Goal: Information Seeking & Learning: Learn about a topic

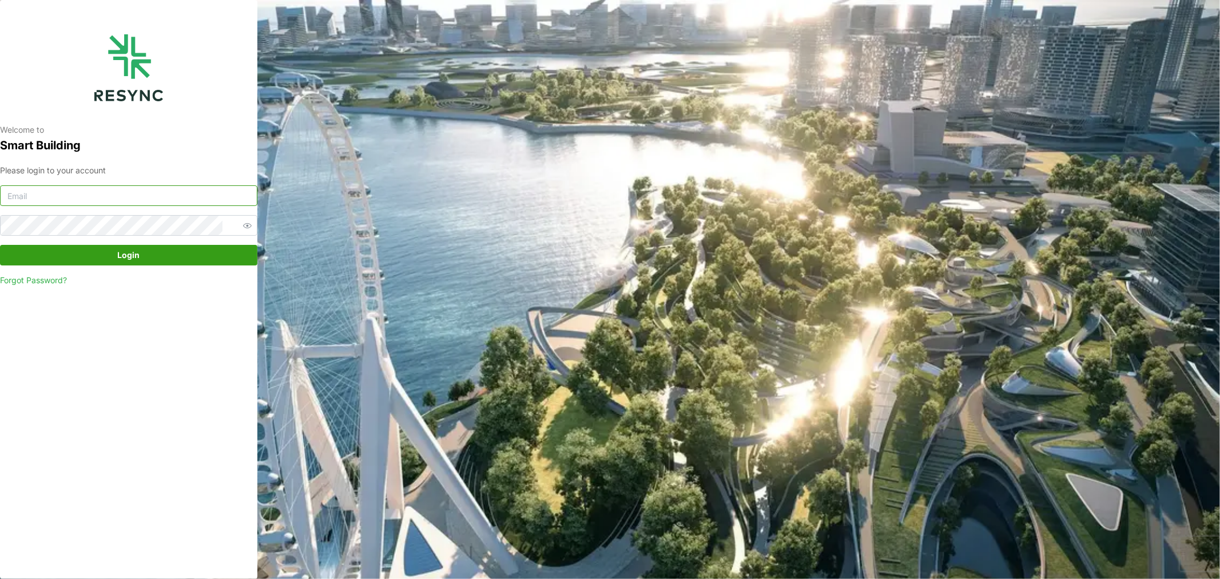
type input "[DOMAIN_NAME][EMAIL_ADDRESS][DOMAIN_NAME]"
click at [129, 258] on span "Login" at bounding box center [129, 254] width 22 height 19
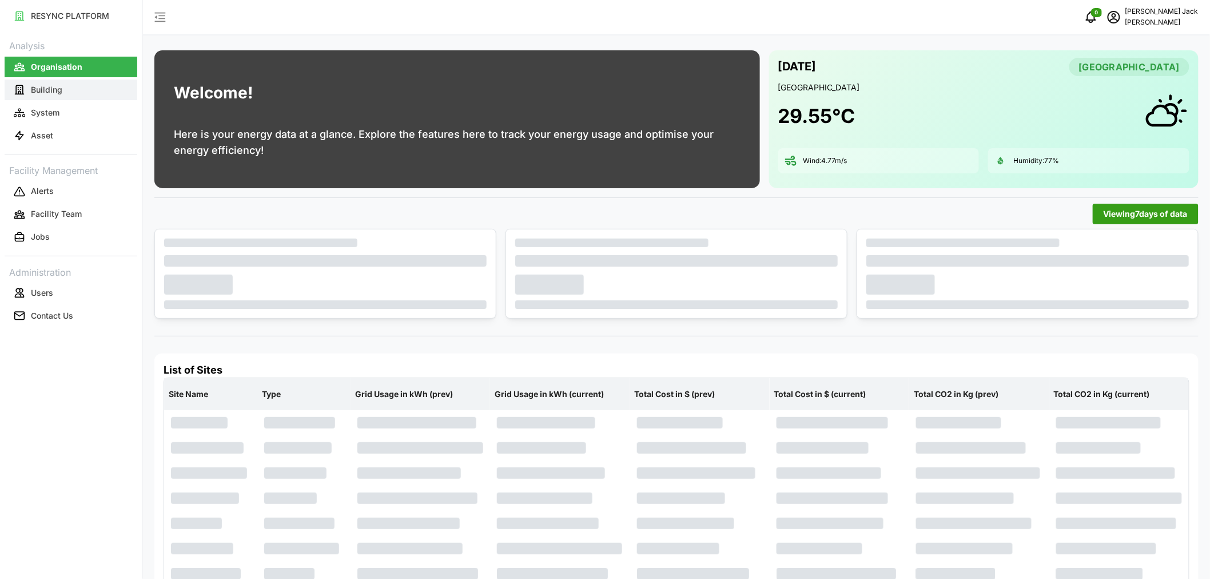
click at [48, 84] on p "Building" at bounding box center [46, 89] width 31 height 11
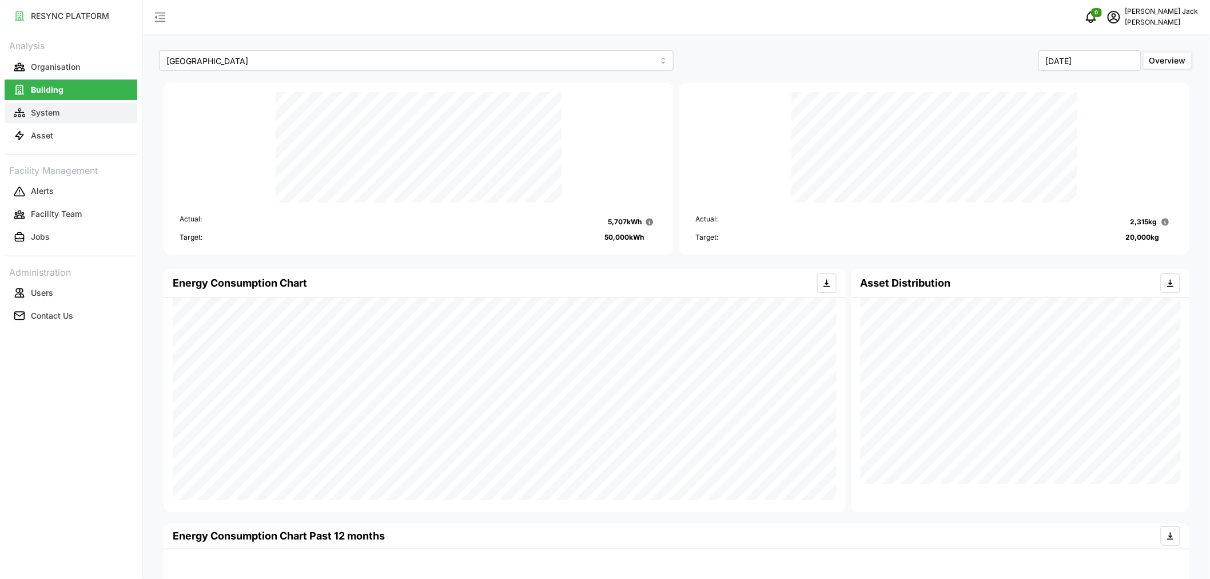
click at [43, 115] on p "System" at bounding box center [45, 112] width 29 height 11
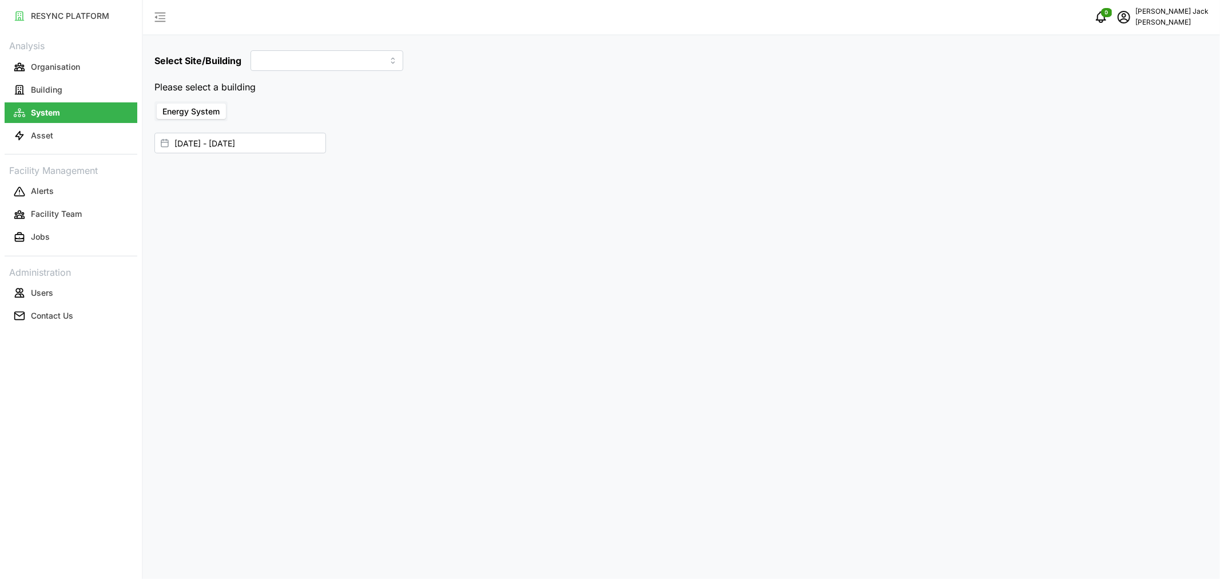
type input "Dormitory Building"
click at [203, 120] on input "12 Sep 2025 - 18 Sep 2025" at bounding box center [240, 120] width 172 height 21
click at [266, 279] on button "19" at bounding box center [264, 276] width 21 height 21
type input "18 Sep 2025 - 19 Sep 2025"
type input "18 Sep 2025"
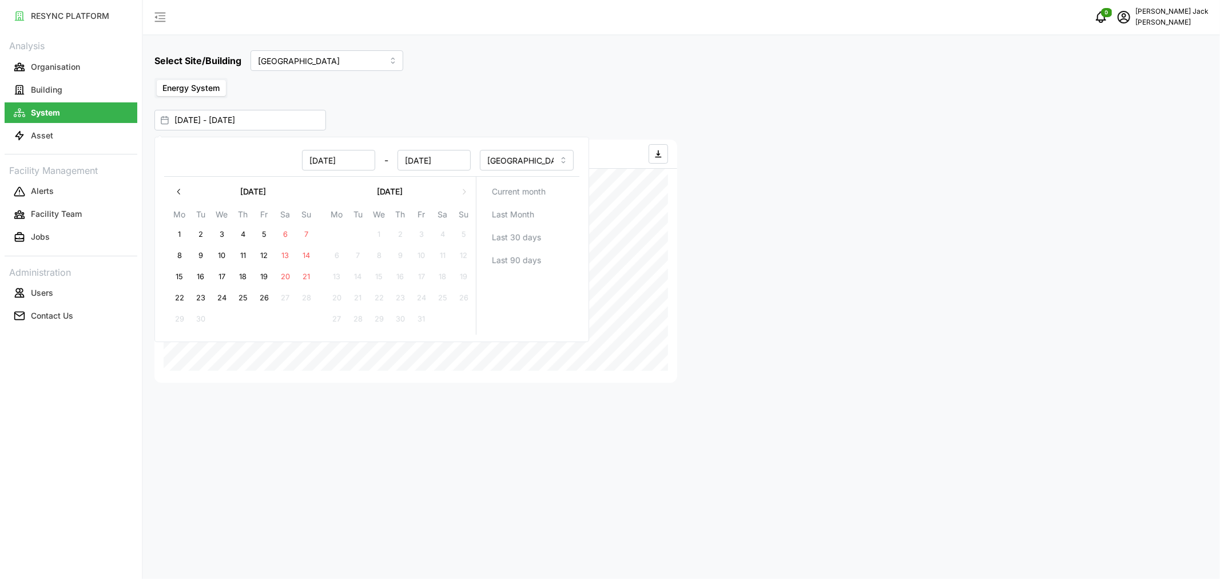
type input "19 Sep 2025"
click at [244, 300] on button "25" at bounding box center [243, 298] width 21 height 21
type input "19 Sep 2025 - 25 Sep 2025"
type input "19 Sep 2025"
type input "25 Sep 2025"
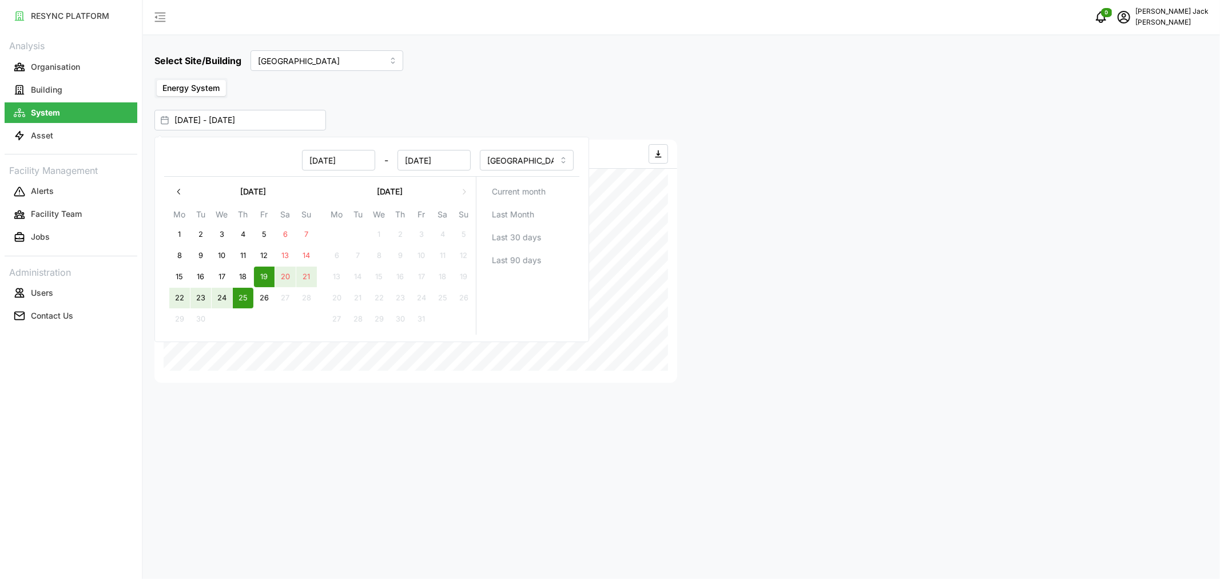
click at [587, 109] on div "Select Site/Building Dormitory Building Energy System 19 Sep 2025 - 25 Sep 2025…" at bounding box center [681, 289] width 1077 height 579
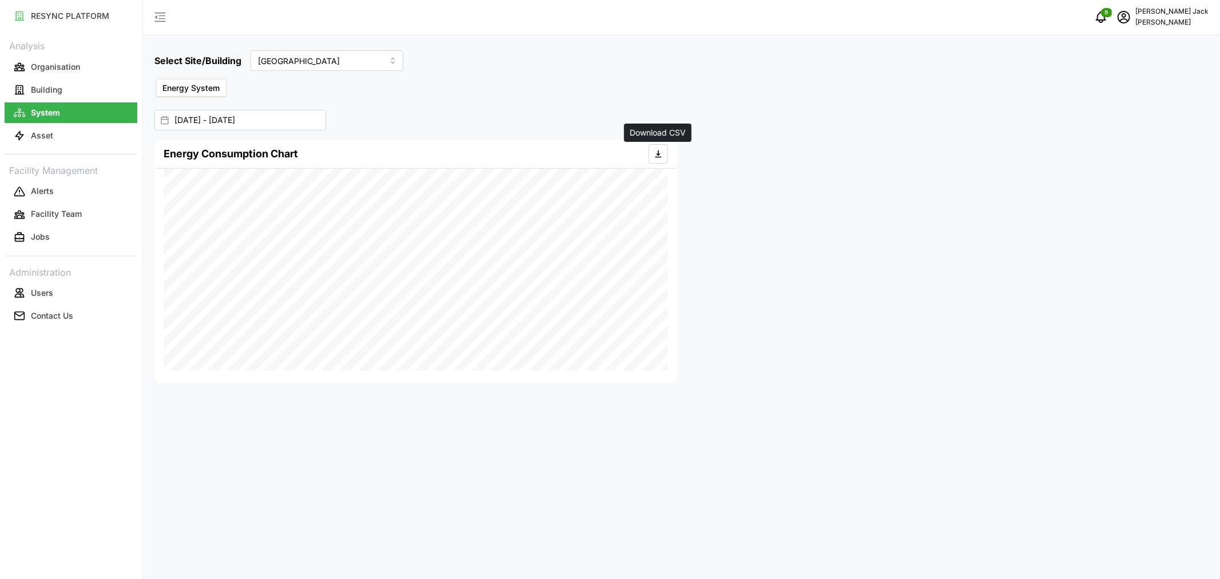
click at [656, 157] on icon "button" at bounding box center [658, 153] width 6 height 7
click at [347, 63] on input "Dormitory Building" at bounding box center [326, 60] width 153 height 21
click at [313, 102] on span "Site Office Building" at bounding box center [295, 107] width 71 height 13
type input "Site Office Building"
click at [655, 153] on icon "button" at bounding box center [658, 153] width 9 height 9
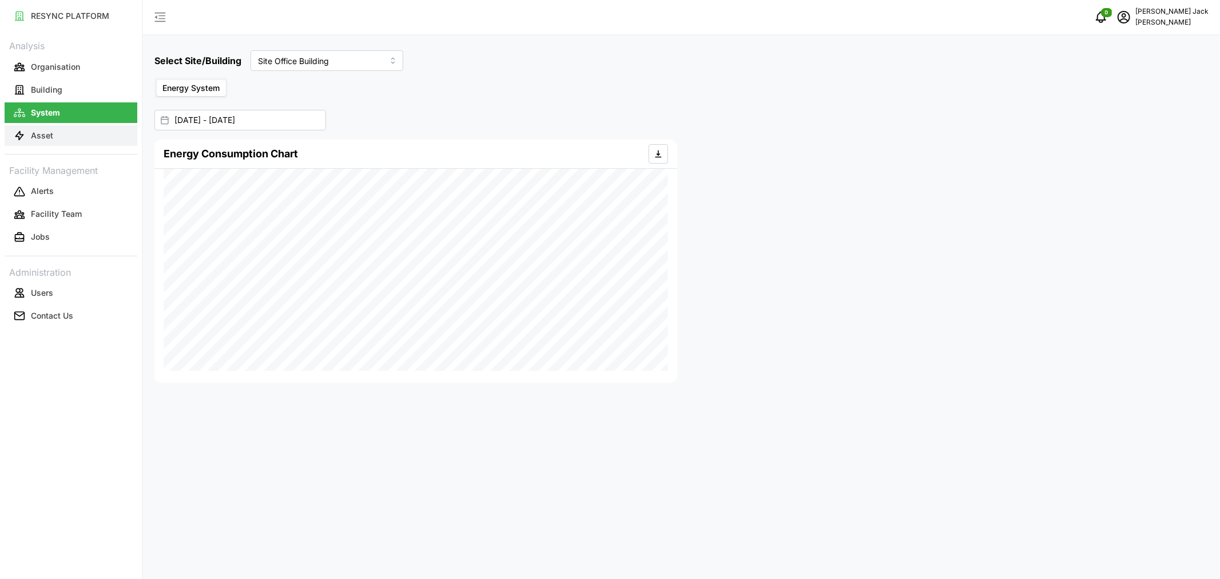
click at [38, 135] on p "Asset" at bounding box center [42, 135] width 22 height 11
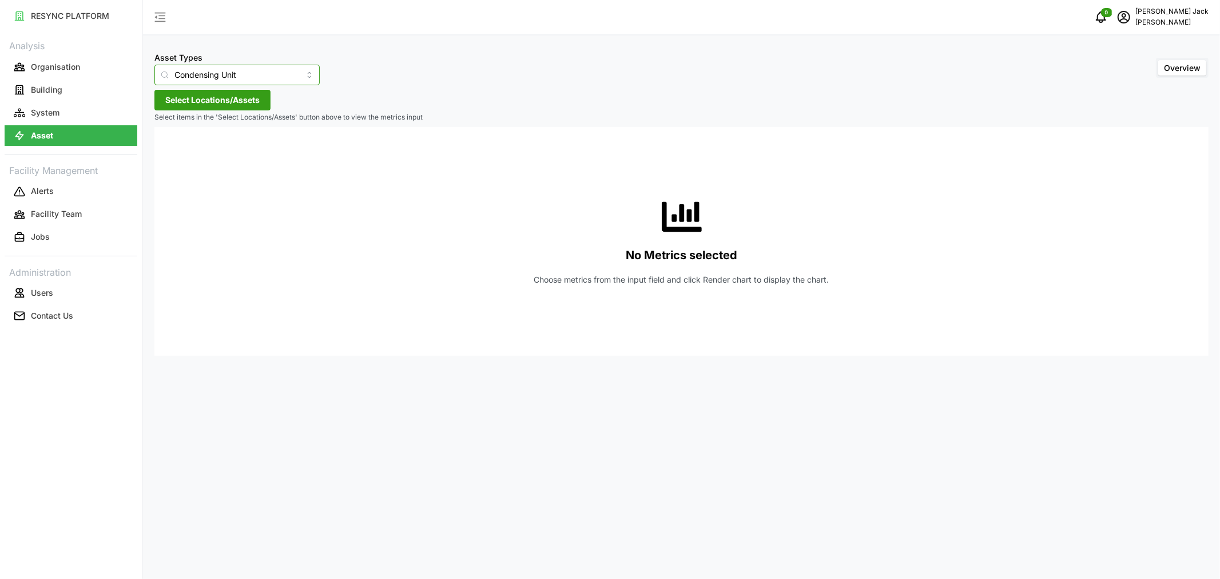
click at [254, 72] on input "Condensing Unit" at bounding box center [236, 75] width 165 height 21
click at [226, 140] on div "Electrical Meter" at bounding box center [227, 140] width 141 height 19
type input "Electrical Meter"
click at [248, 103] on span "Select Locations/Assets" at bounding box center [212, 99] width 94 height 19
click at [166, 149] on icon at bounding box center [169, 150] width 9 height 9
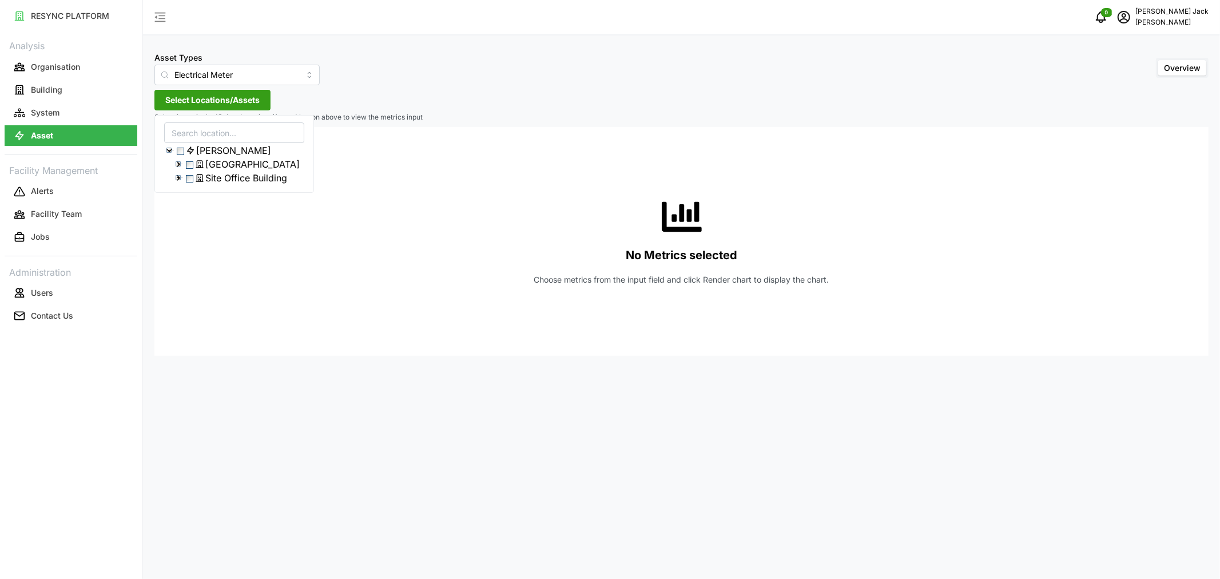
click at [179, 169] on icon at bounding box center [178, 164] width 9 height 9
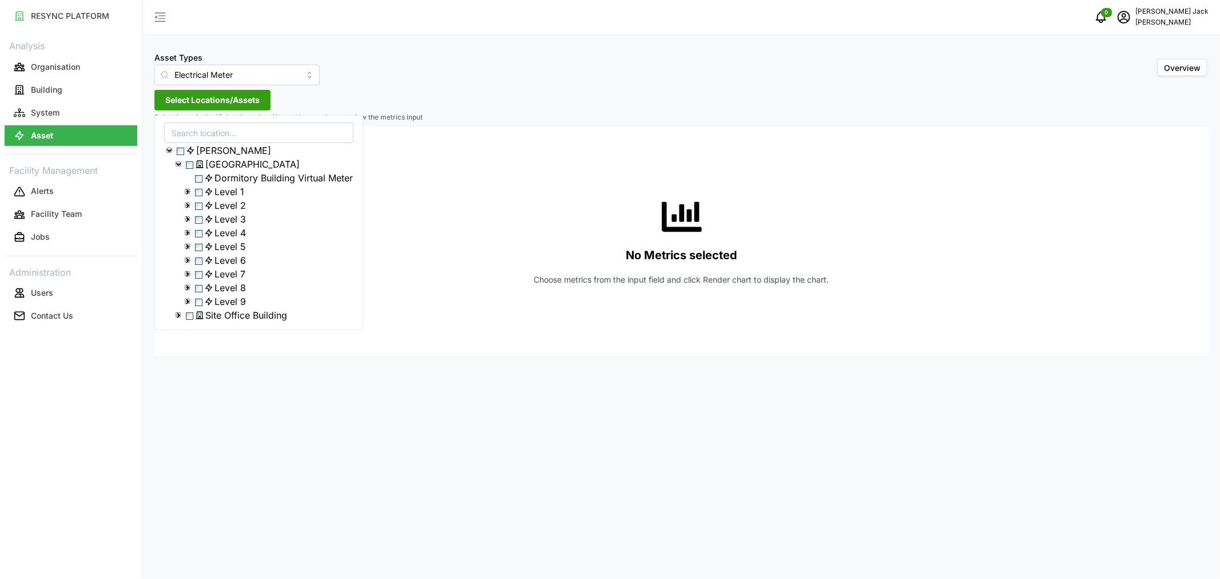
click at [179, 169] on icon at bounding box center [178, 164] width 9 height 9
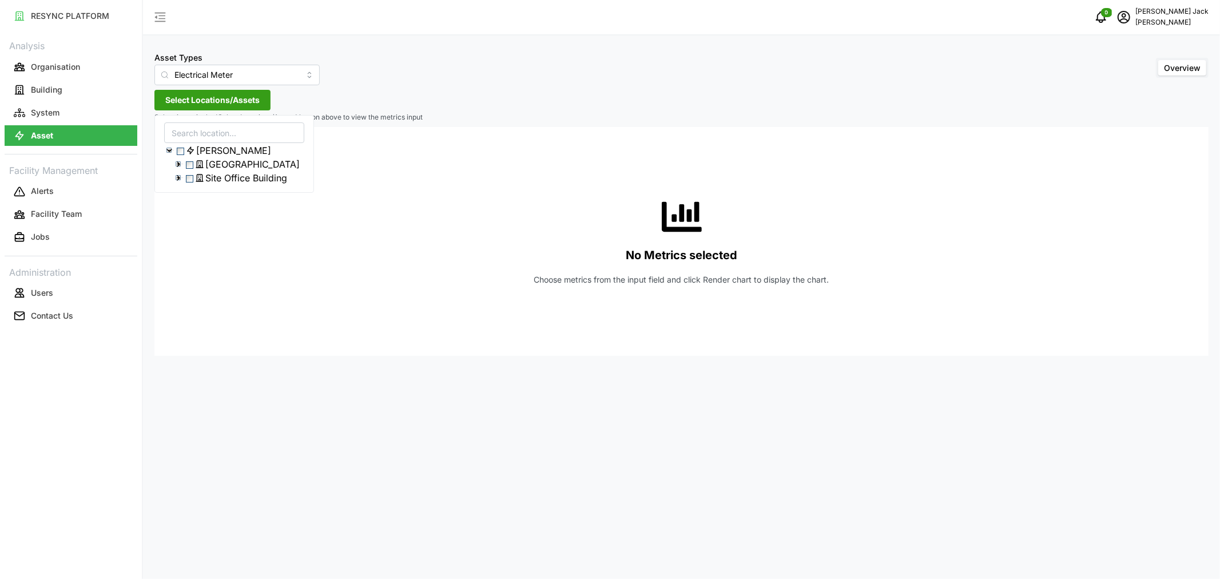
click at [177, 182] on icon at bounding box center [178, 177] width 9 height 9
click at [190, 196] on icon at bounding box center [187, 191] width 9 height 9
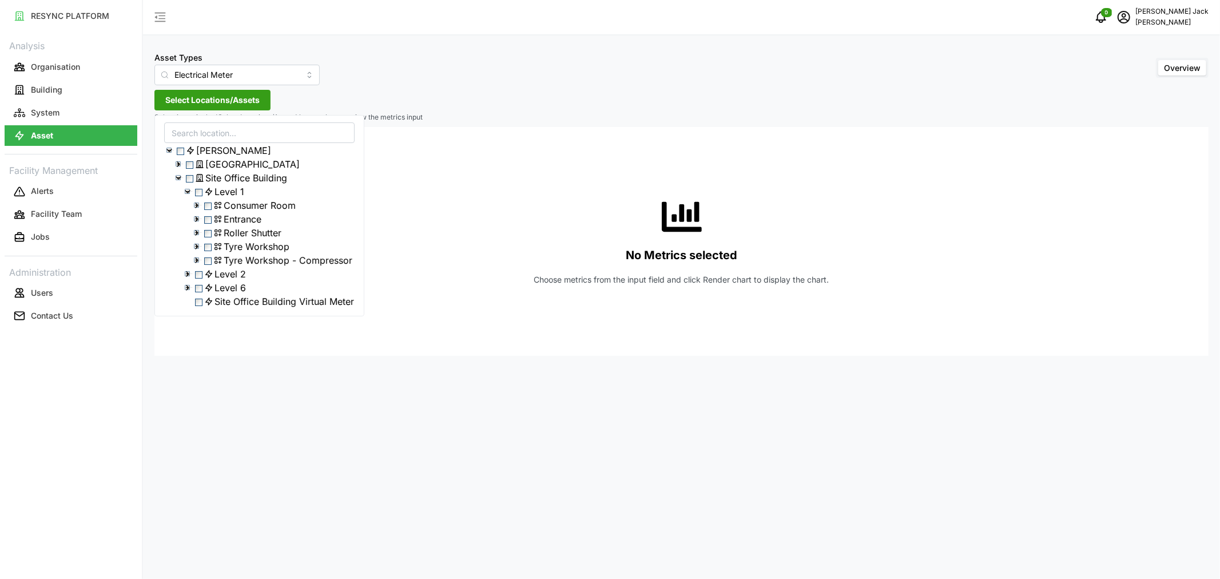
click at [210, 224] on span "Select Entrance" at bounding box center [207, 219] width 7 height 7
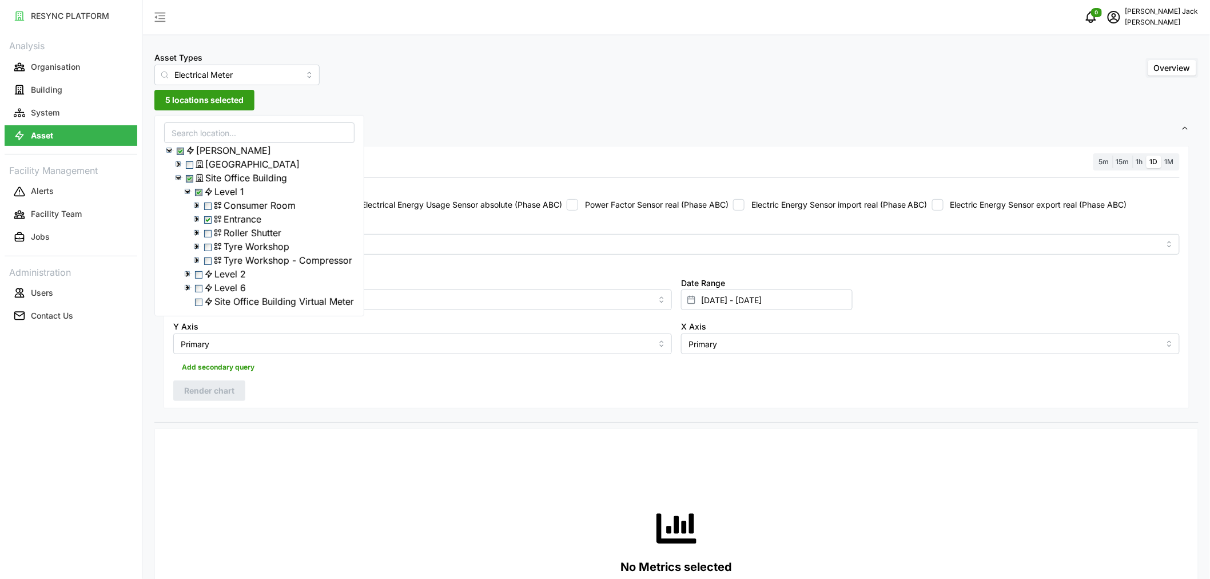
scroll to position [12, 0]
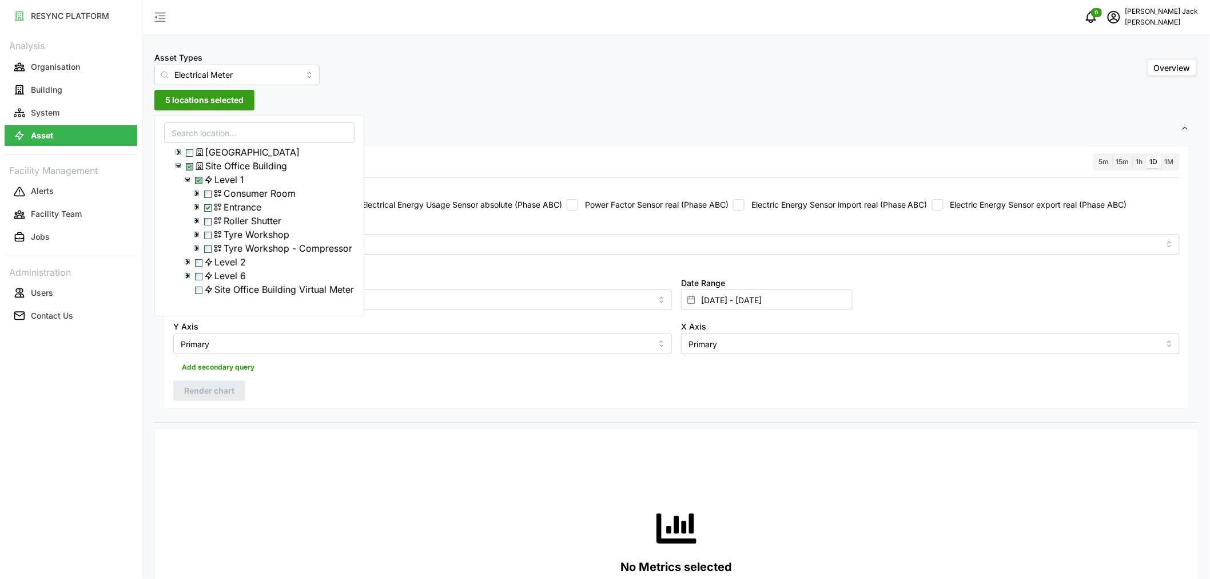
click at [185, 280] on icon at bounding box center [187, 275] width 9 height 9
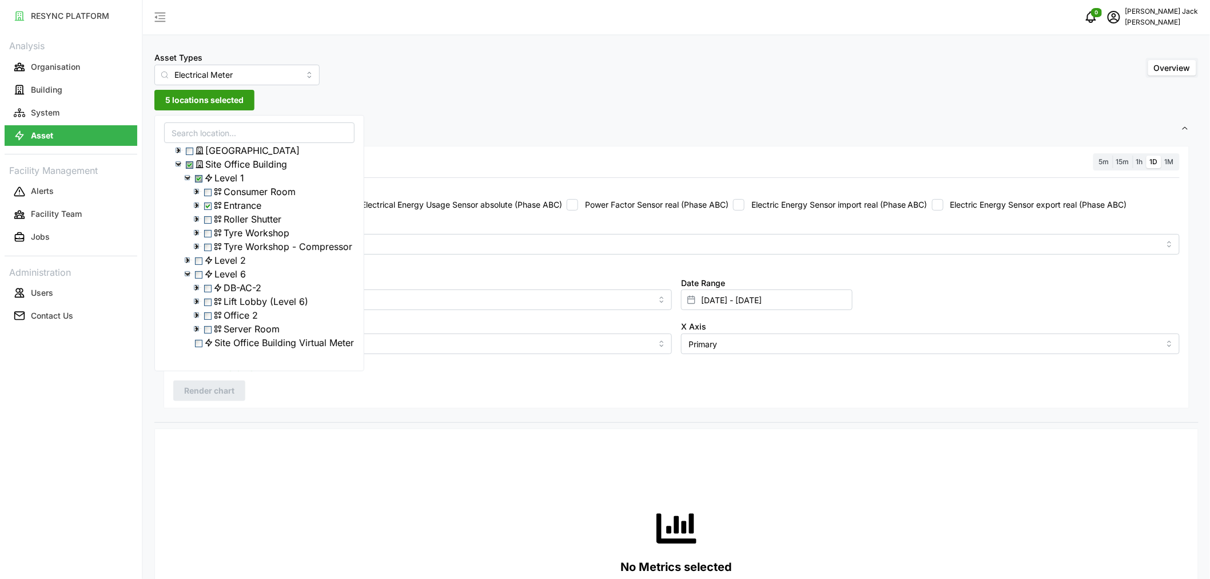
click at [200, 319] on icon at bounding box center [196, 314] width 9 height 9
click at [212, 315] on span "Select Office 2" at bounding box center [207, 311] width 7 height 7
click at [212, 343] on span "Select Server Room" at bounding box center [207, 338] width 7 height 7
click at [197, 343] on icon at bounding box center [196, 337] width 9 height 9
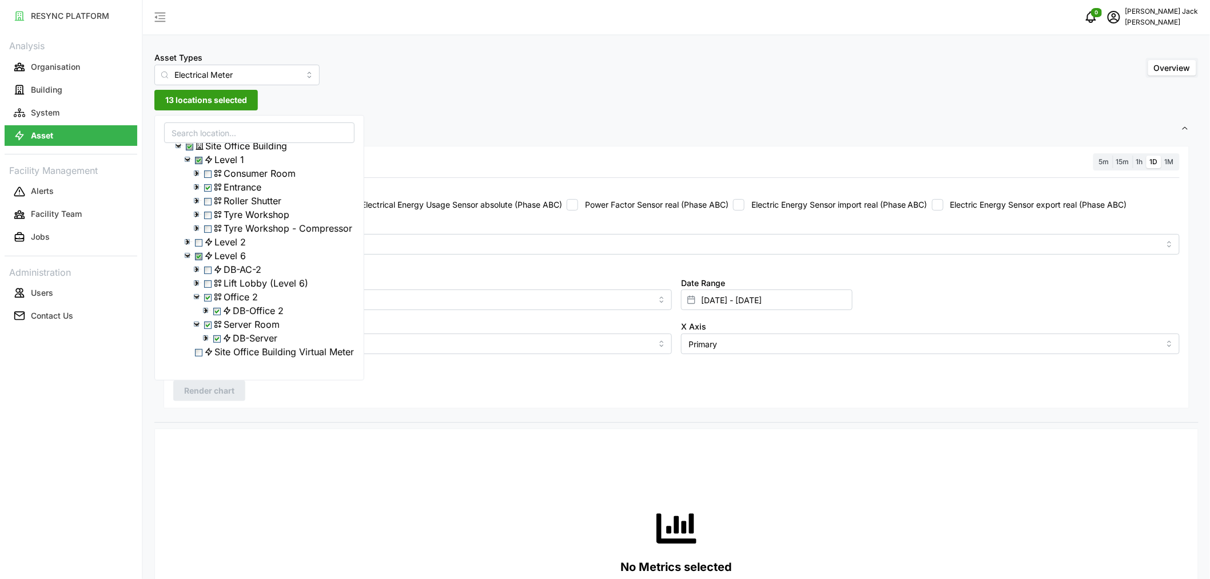
scroll to position [80, 0]
click at [473, 104] on div "Asset Types Electrical Meter Overview 13 locations selected Settings Resolution…" at bounding box center [676, 576] width 1067 height 1152
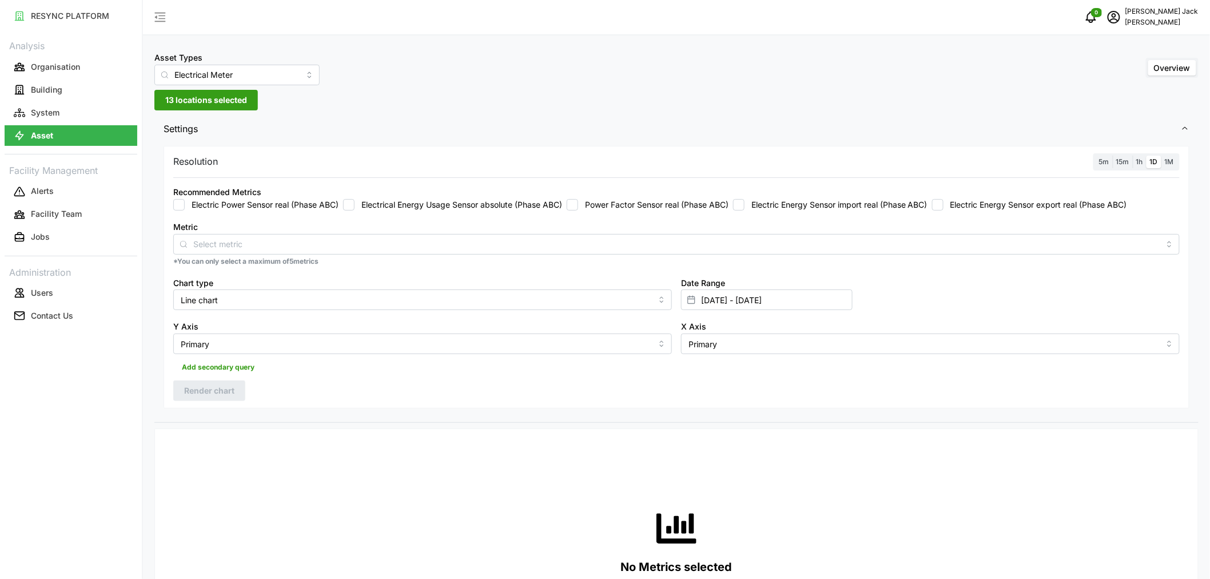
click at [353, 202] on input "Electrical Energy Usage Sensor absolute (Phase ABC)" at bounding box center [348, 204] width 11 height 11
checkbox input "true"
click at [730, 304] on input "12 Sep 2025 - 18 Sep 2025" at bounding box center [767, 299] width 172 height 21
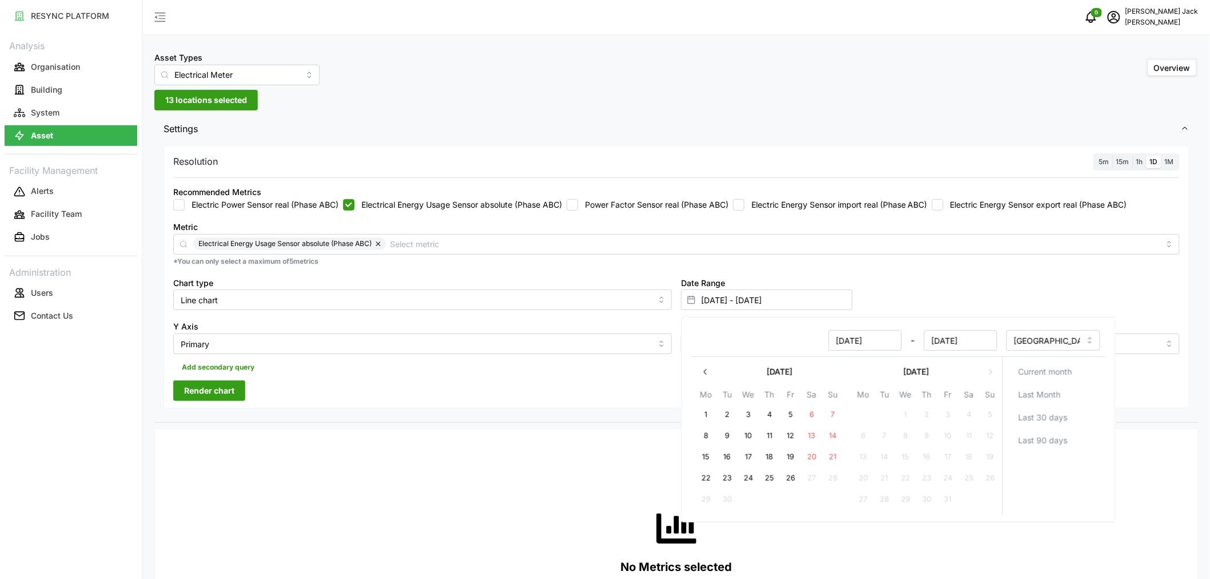
click at [789, 458] on button "19" at bounding box center [791, 457] width 21 height 21
type input "18 Sep 2025 - 19 Sep 2025"
type input "18 Sep 2025"
type input "19 Sep 2025"
click at [766, 475] on button "25" at bounding box center [769, 478] width 21 height 21
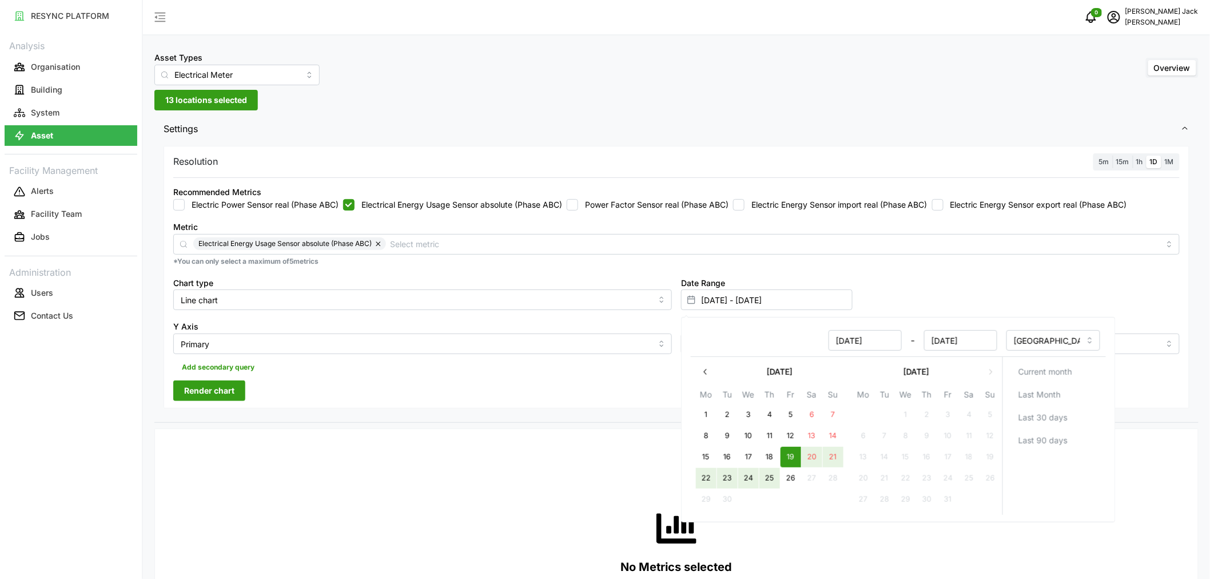
type input "19 Sep 2025 - 25 Sep 2025"
type input "19 Sep 2025"
type input "25 Sep 2025"
click at [956, 259] on p "*You can only select a maximum of 5 metrics" at bounding box center [676, 262] width 1006 height 10
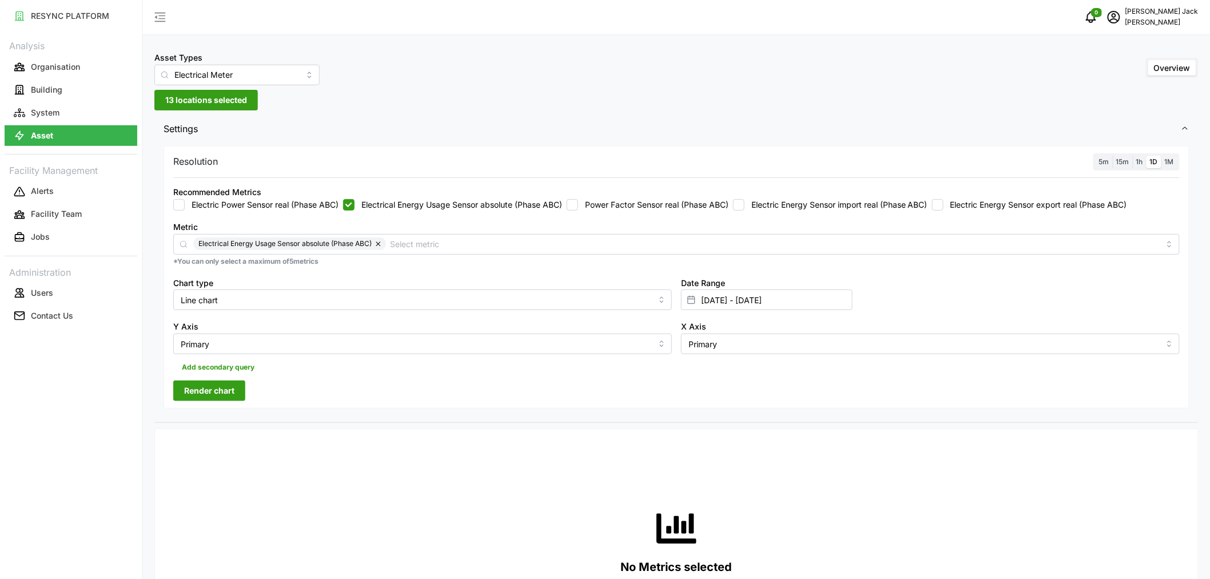
click at [225, 393] on span "Render chart" at bounding box center [209, 390] width 50 height 19
click at [619, 299] on input "Line chart" at bounding box center [422, 299] width 499 height 21
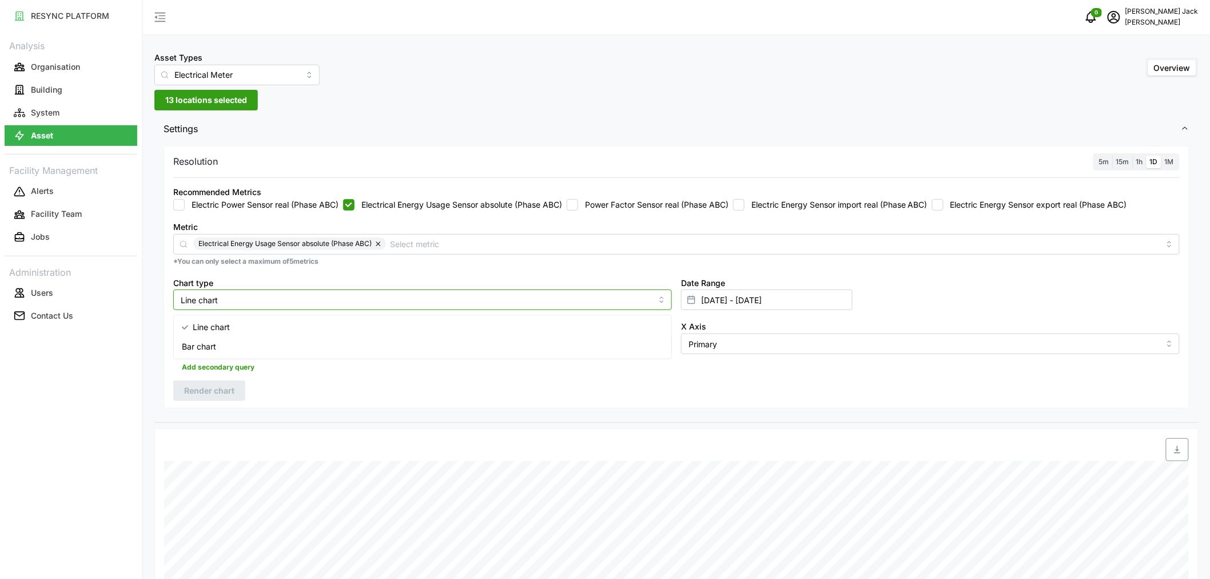
click at [557, 342] on div "Bar chart" at bounding box center [422, 346] width 493 height 19
type input "Bar chart"
click at [201, 391] on span "Render chart" at bounding box center [209, 390] width 50 height 19
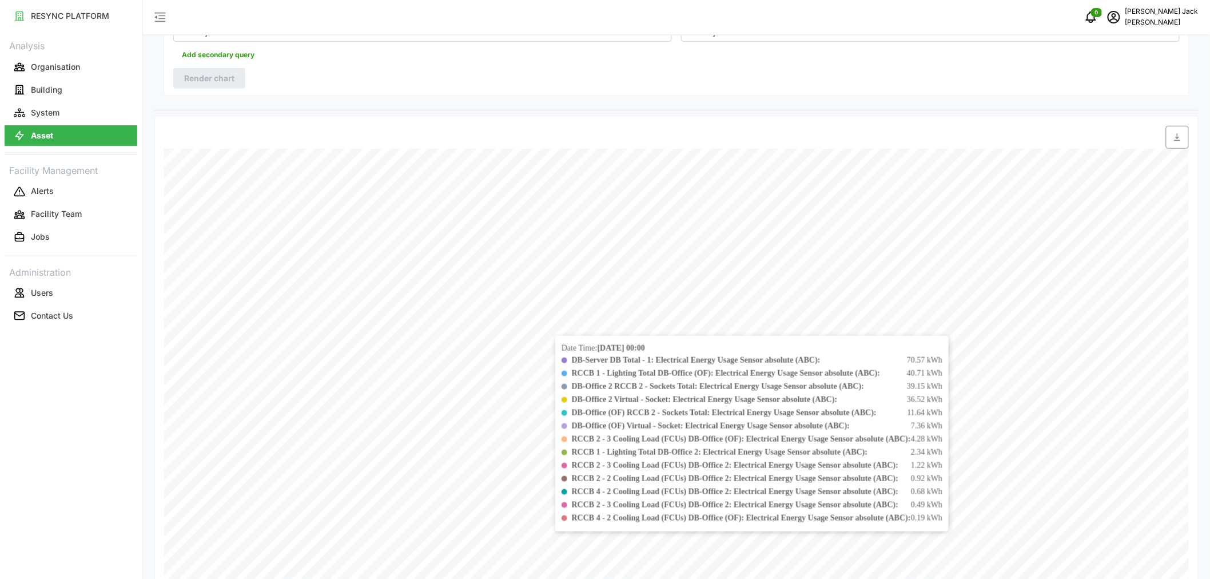
scroll to position [368, 0]
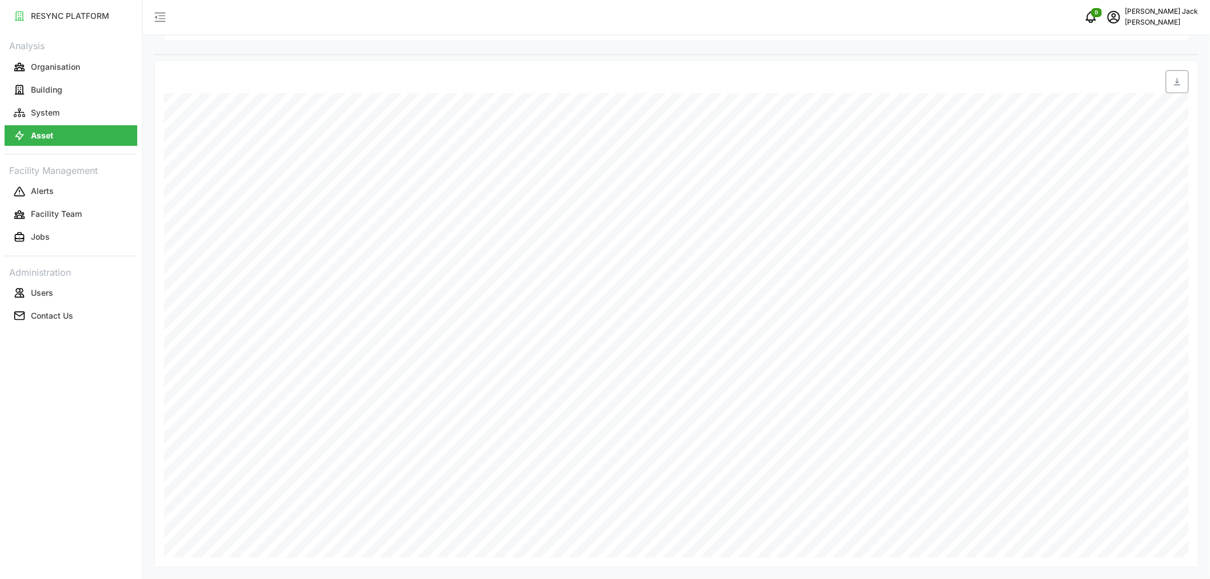
click at [1176, 83] on icon "button" at bounding box center [1177, 81] width 9 height 9
